Goal: Task Accomplishment & Management: Use online tool/utility

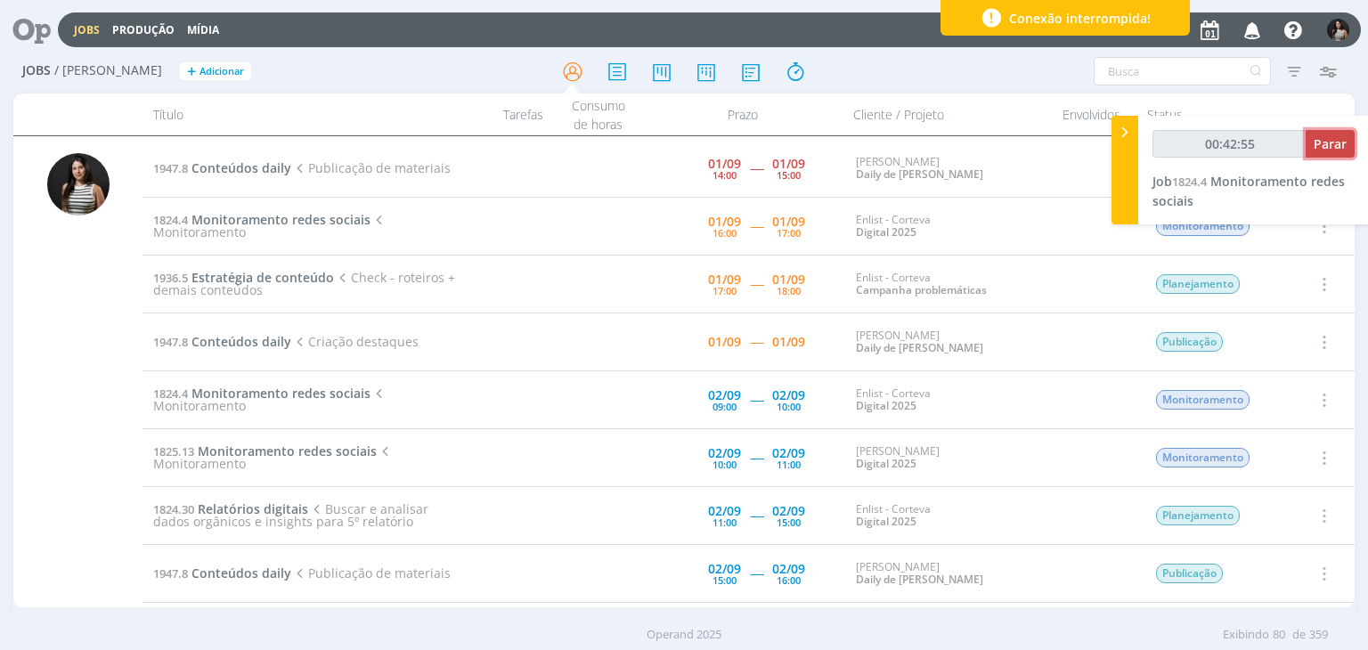
type input "00:42:56"
drag, startPoint x: 0, startPoint y: 0, endPoint x: 1325, endPoint y: 150, distance: 1333.4
click at [1325, 150] on span "Parar" at bounding box center [1329, 143] width 33 height 17
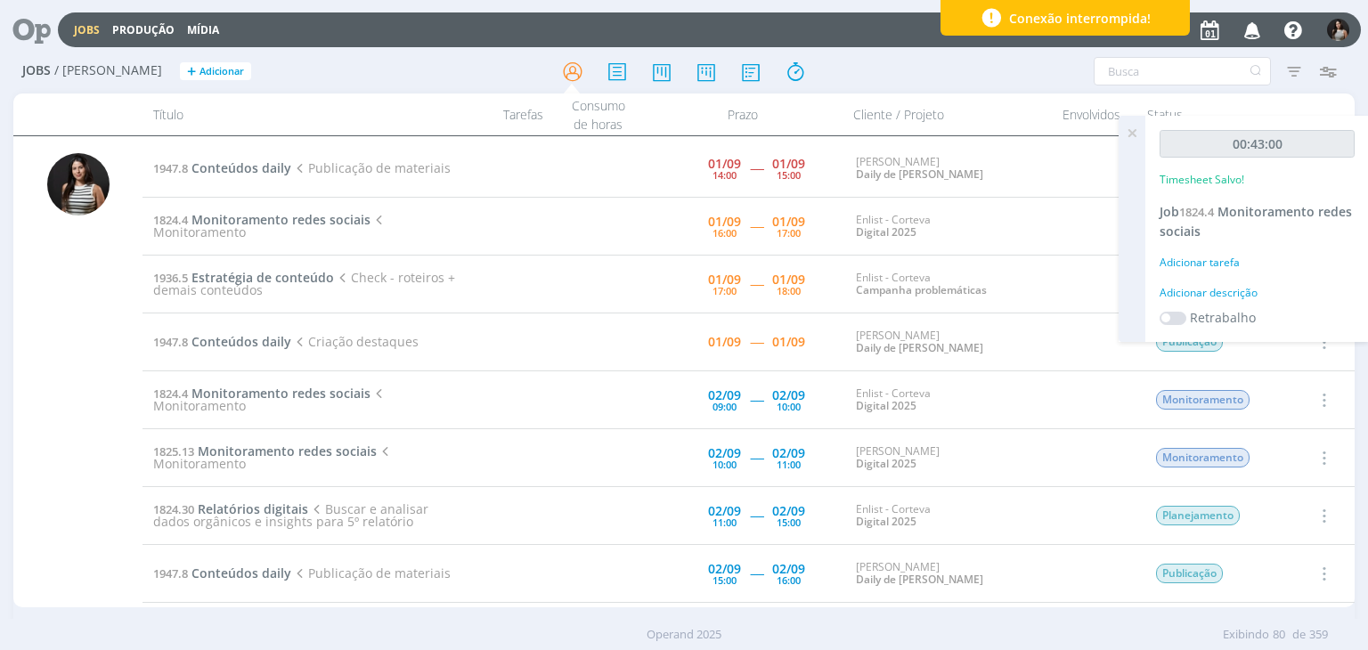
click at [1136, 132] on icon at bounding box center [1132, 133] width 32 height 35
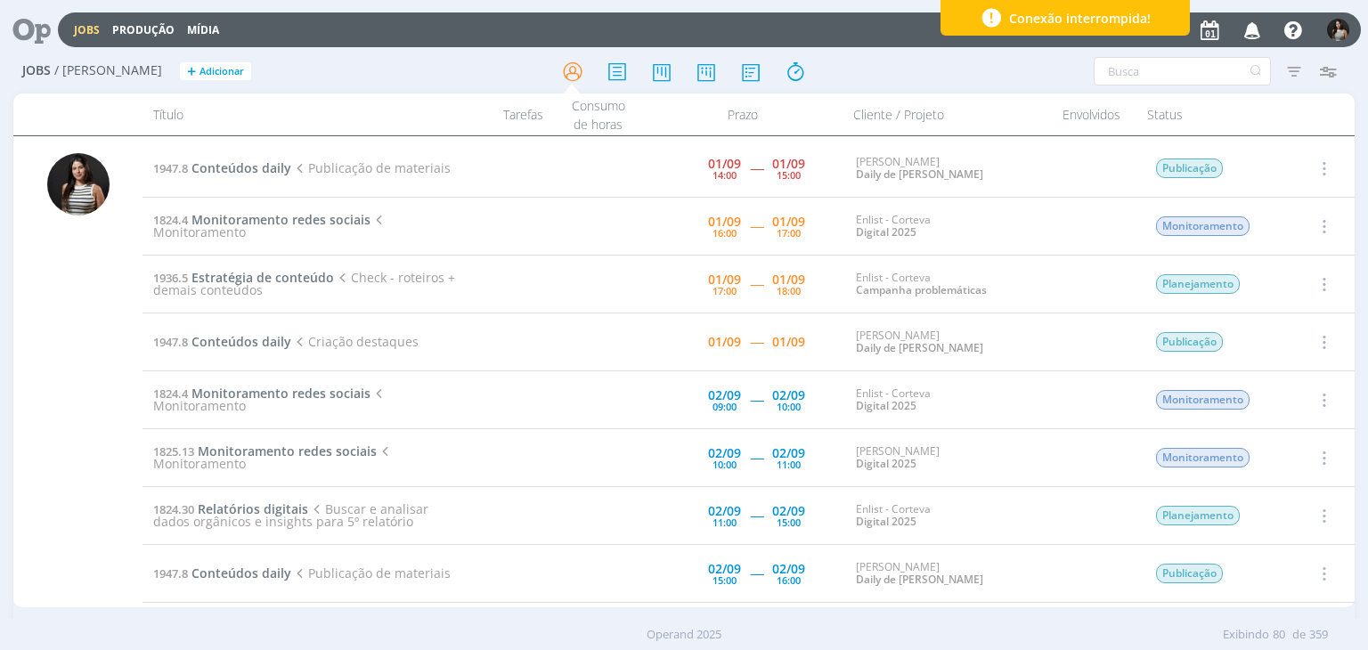
click at [1326, 222] on icon "button" at bounding box center [1323, 225] width 20 height 21
click at [1297, 278] on link "Concluir" at bounding box center [1272, 285] width 141 height 28
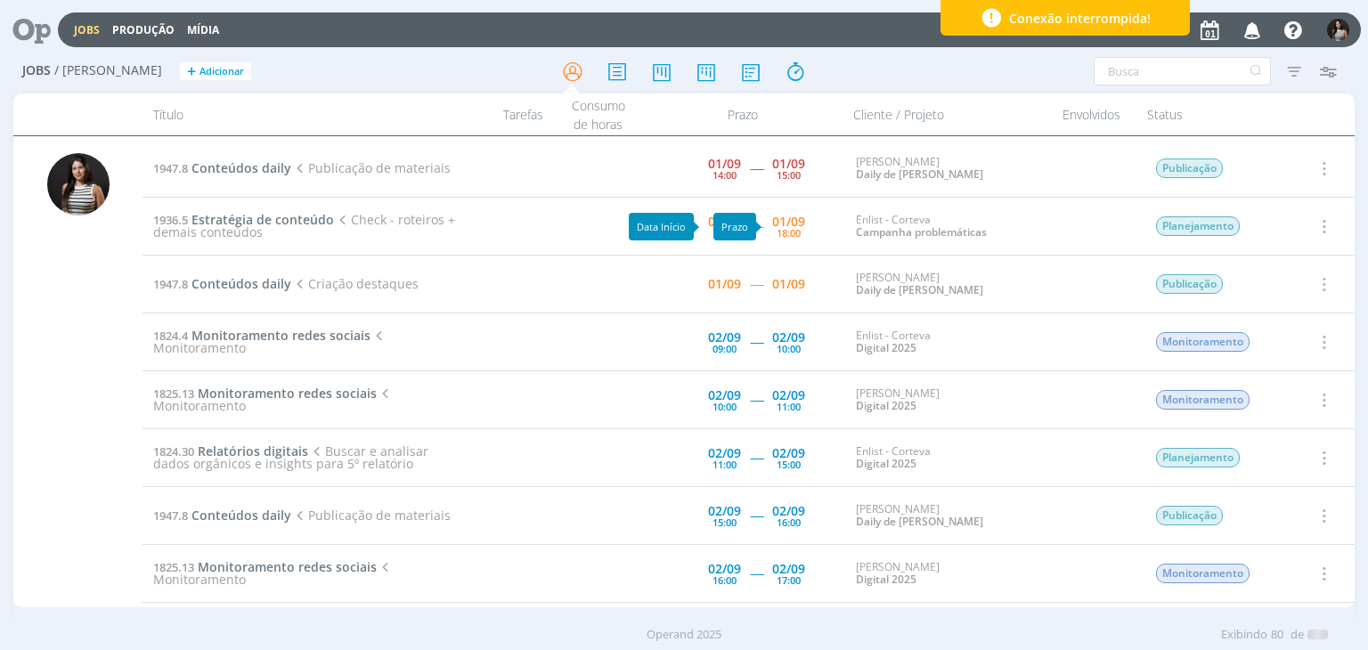
click at [1314, 224] on icon "button" at bounding box center [1323, 225] width 20 height 21
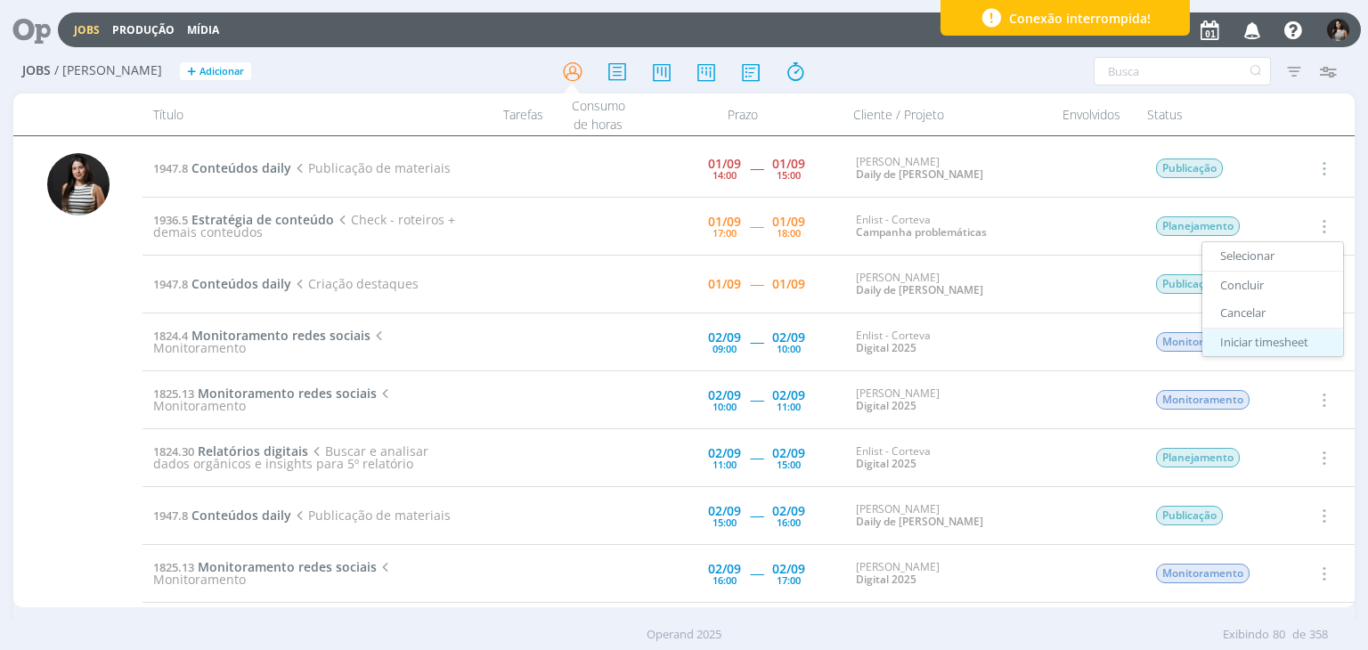
click at [1278, 343] on link "Iniciar timesheet" at bounding box center [1272, 342] width 141 height 28
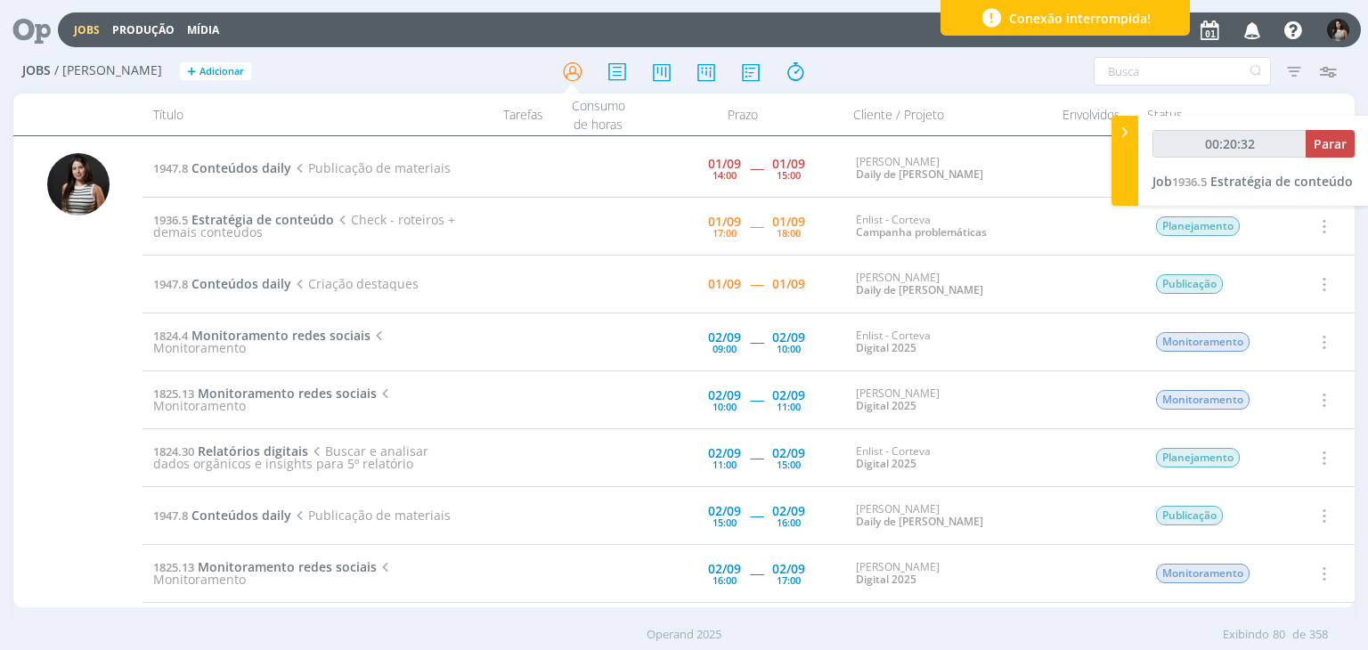
type input "00:23:55"
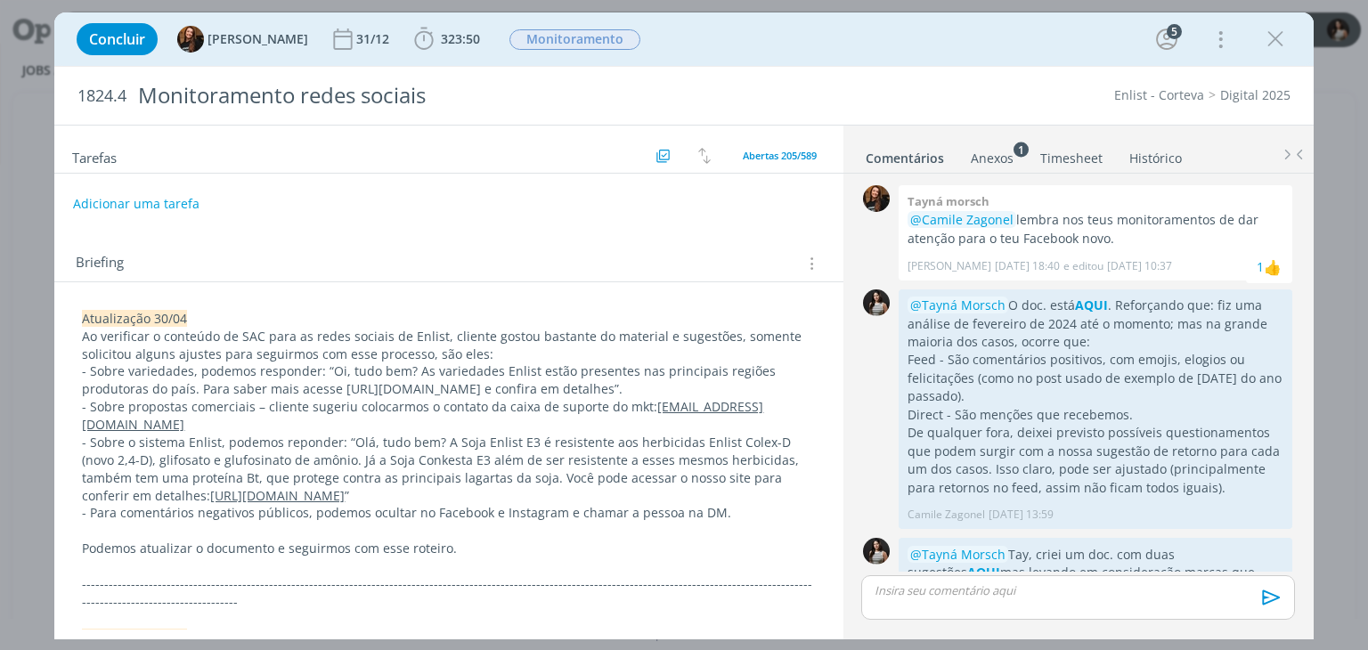
scroll to position [448, 0]
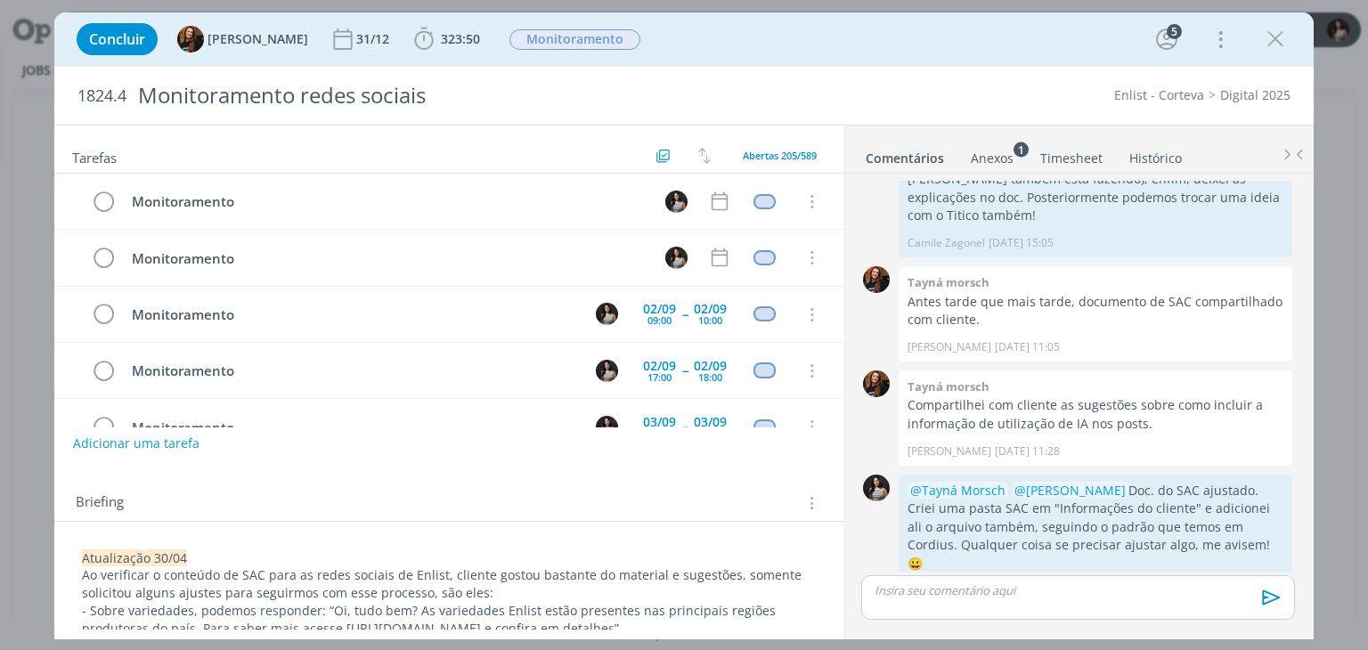
click at [1076, 151] on link "Timesheet" at bounding box center [1071, 155] width 64 height 26
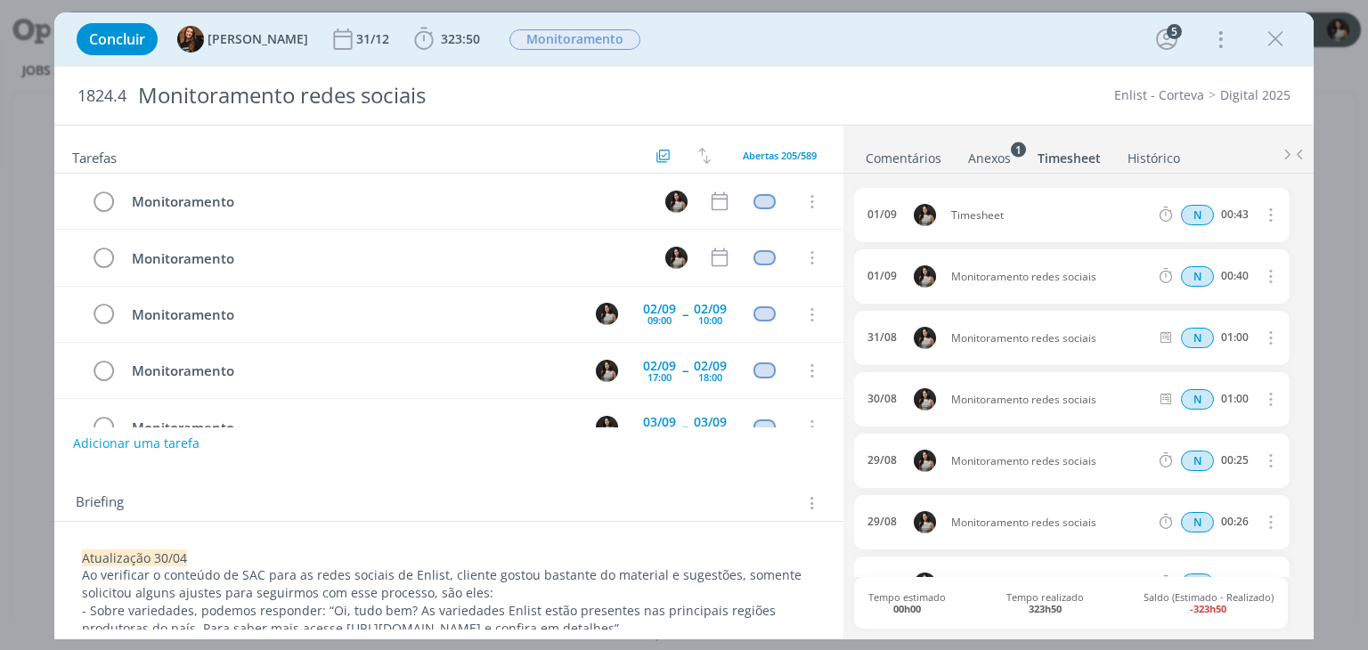
click at [1263, 214] on icon "dialog" at bounding box center [1269, 214] width 20 height 21
click at [1165, 273] on link "Editar" at bounding box center [1219, 273] width 141 height 28
drag, startPoint x: 1028, startPoint y: 215, endPoint x: 954, endPoint y: 225, distance: 74.7
click at [954, 225] on div "01/09 16:14 Timesheet Selecione a tarefa N 00:43" at bounding box center [1071, 215] width 435 height 54
click at [978, 135] on ul "Comentários Anexos 1 Timesheet Histórico" at bounding box center [1078, 150] width 470 height 48
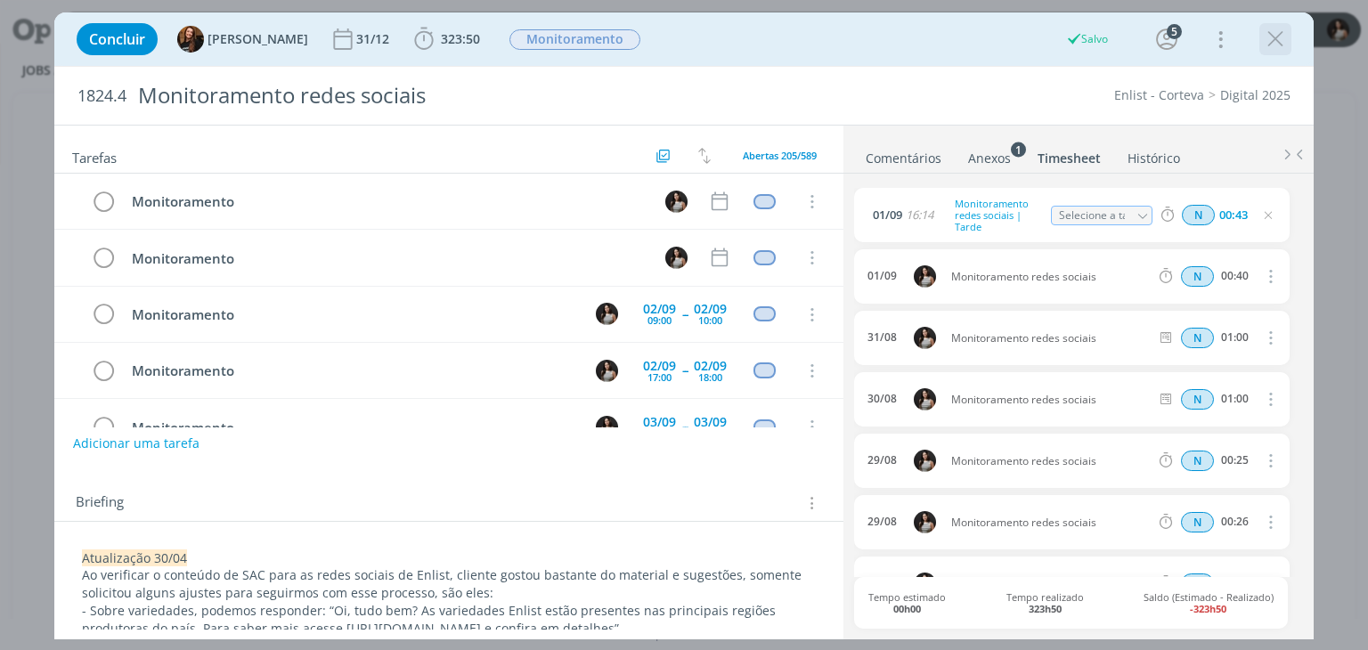
click at [1268, 41] on icon "dialog" at bounding box center [1275, 39] width 27 height 27
